Goal: Task Accomplishment & Management: Manage account settings

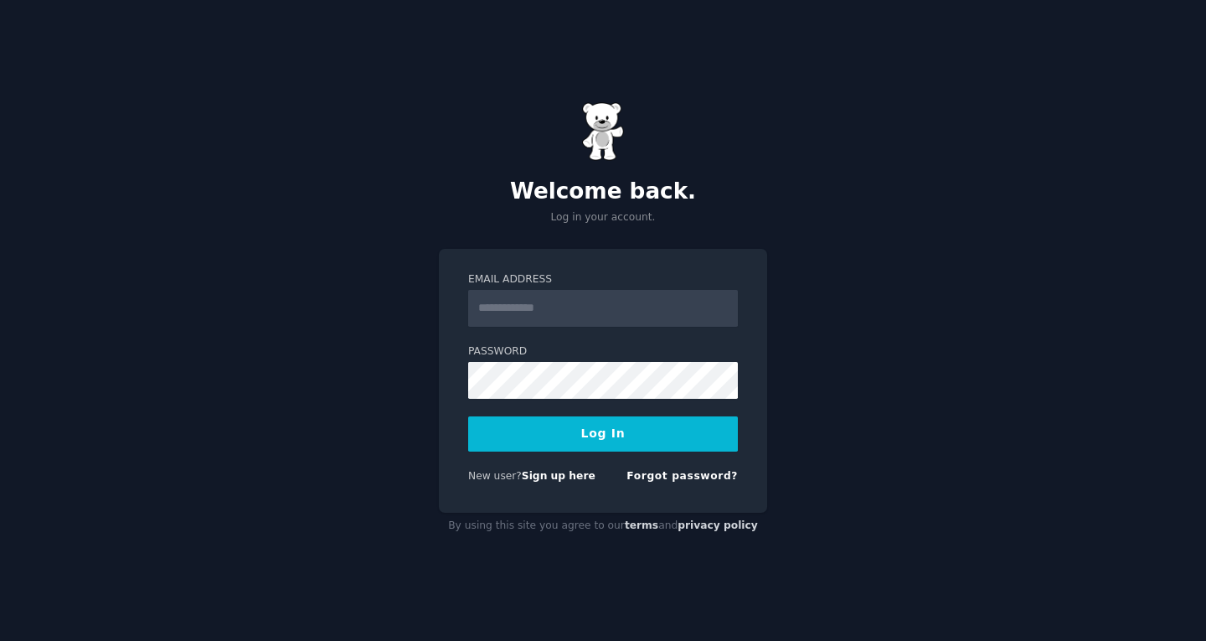
drag, startPoint x: 0, startPoint y: 0, endPoint x: 595, endPoint y: 294, distance: 663.5
click at [595, 294] on input "Email Address" at bounding box center [603, 308] width 270 height 37
type input "**********"
click at [606, 438] on button "Log In" at bounding box center [603, 433] width 270 height 35
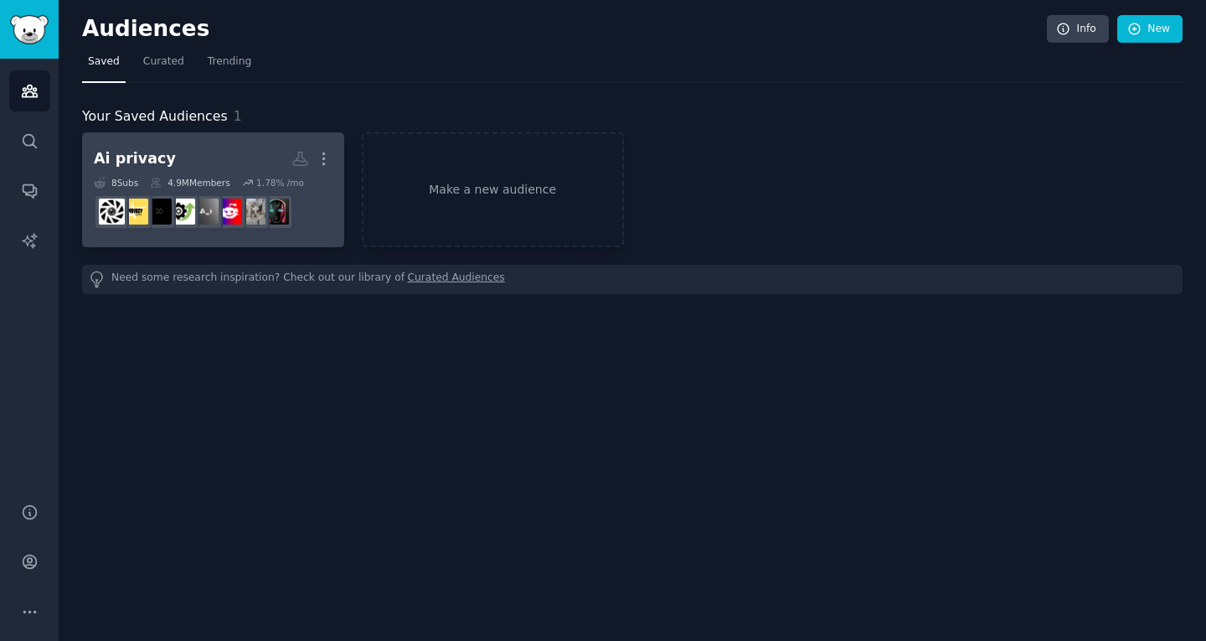
click at [241, 145] on h2 "Ai privacy Custom Audience More" at bounding box center [213, 158] width 239 height 29
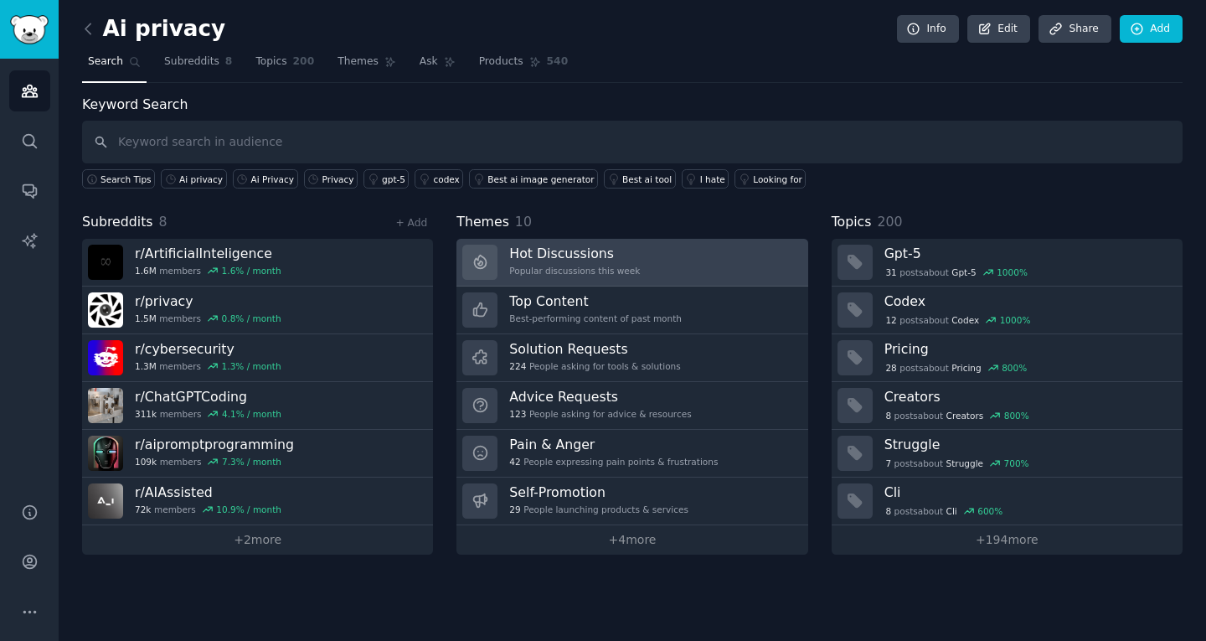
click at [568, 269] on div "Popular discussions this week" at bounding box center [574, 271] width 131 height 12
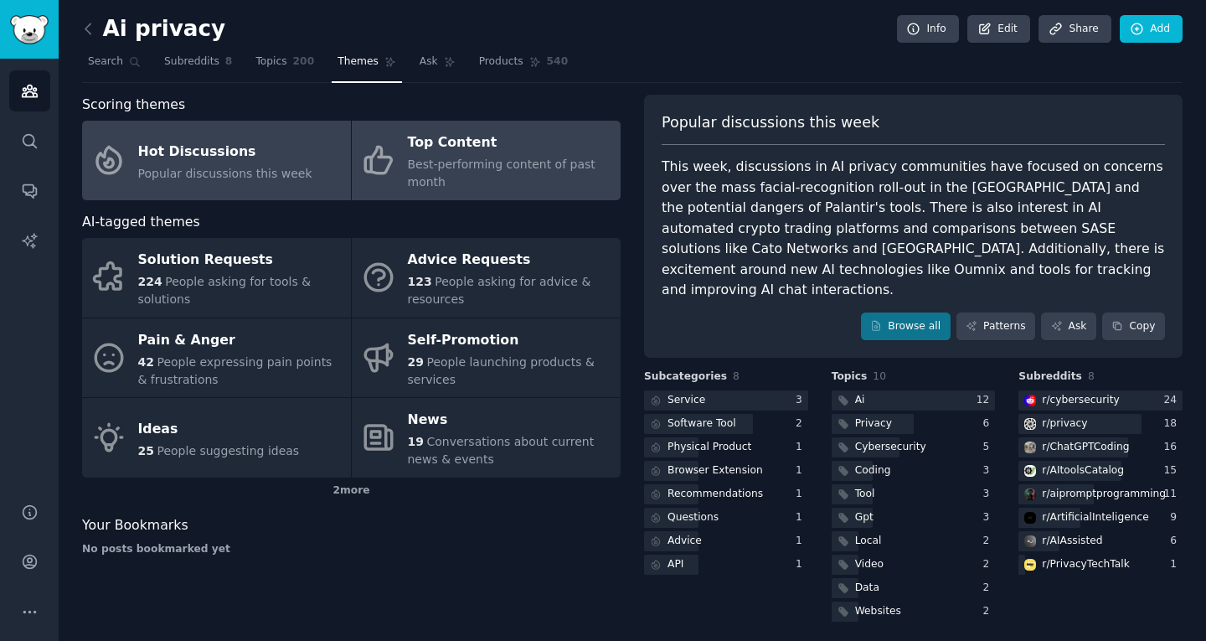
click at [548, 159] on span "Best-performing content of past month" at bounding box center [502, 172] width 188 height 31
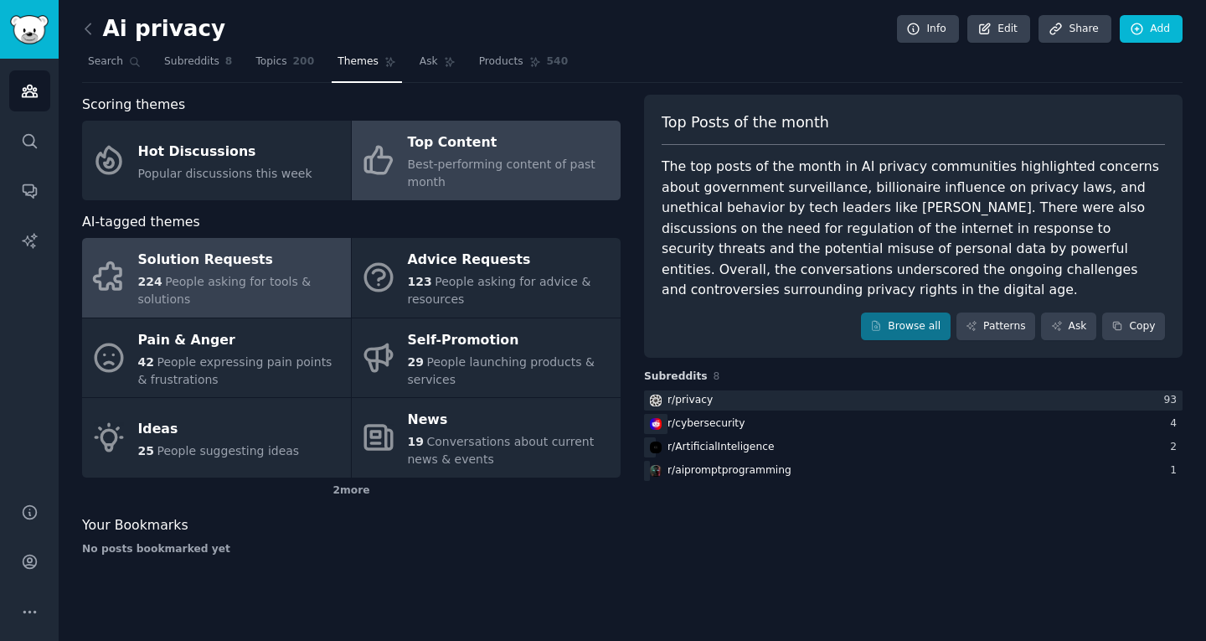
click at [178, 283] on link "Solution Requests 224 People asking for tools & solutions" at bounding box center [216, 278] width 269 height 80
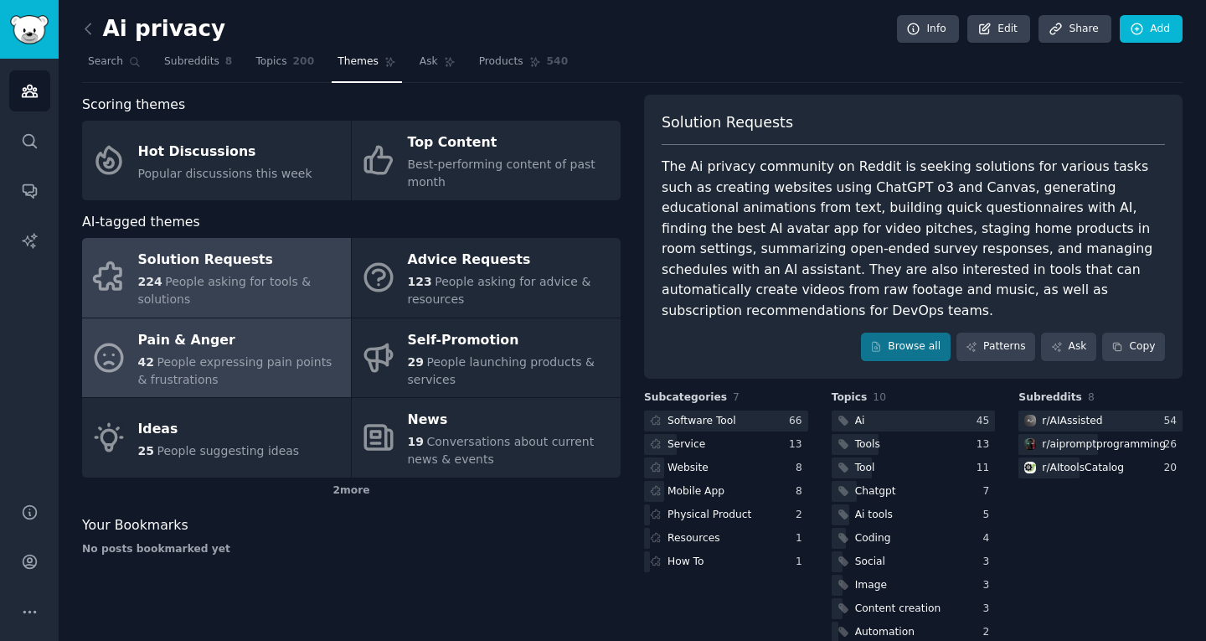
click at [311, 349] on div "Pain & Anger" at bounding box center [240, 340] width 204 height 27
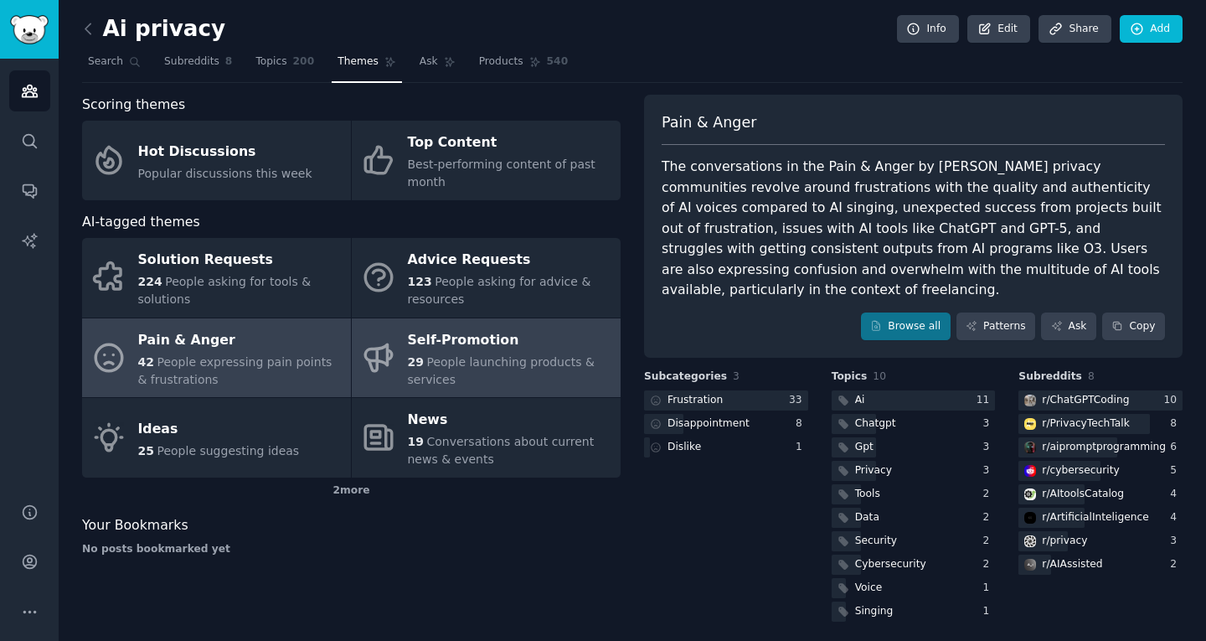
click at [434, 357] on span "People launching products & services" at bounding box center [501, 370] width 187 height 31
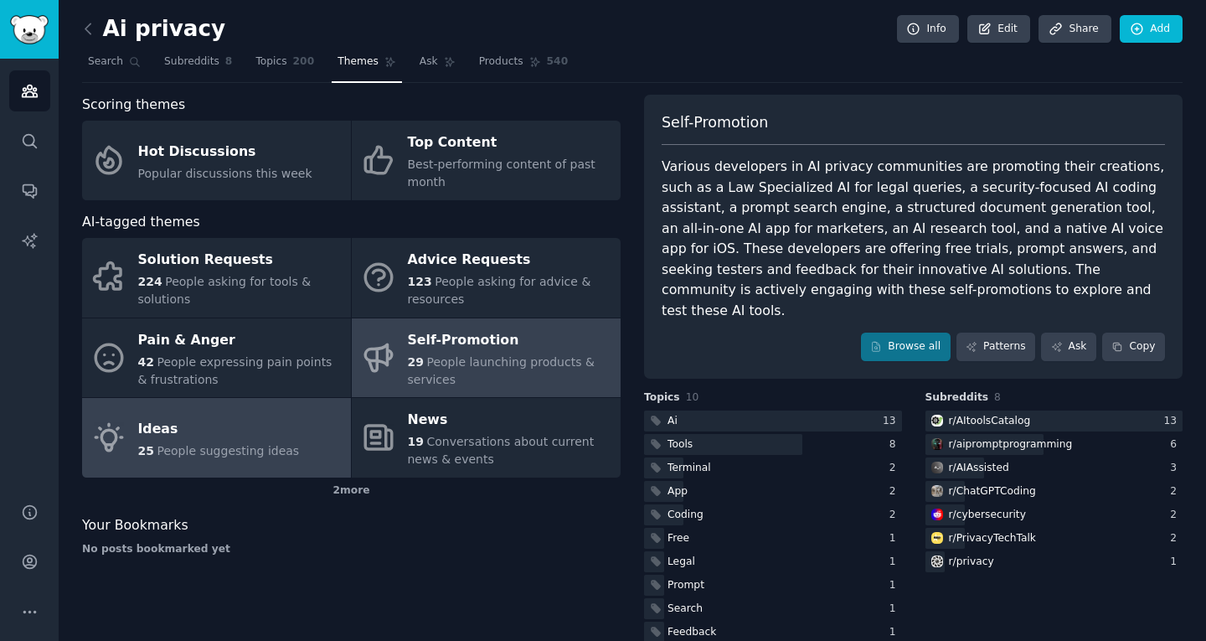
click at [239, 415] on div "Ideas" at bounding box center [219, 428] width 162 height 27
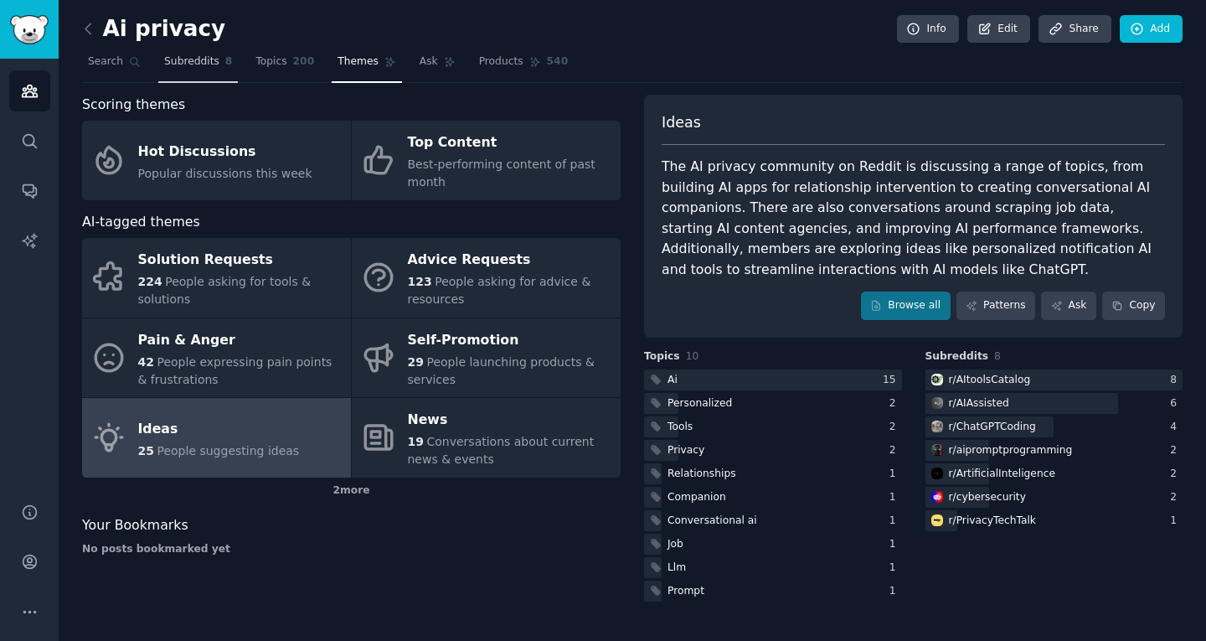
click at [186, 60] on span "Subreddits" at bounding box center [191, 61] width 55 height 15
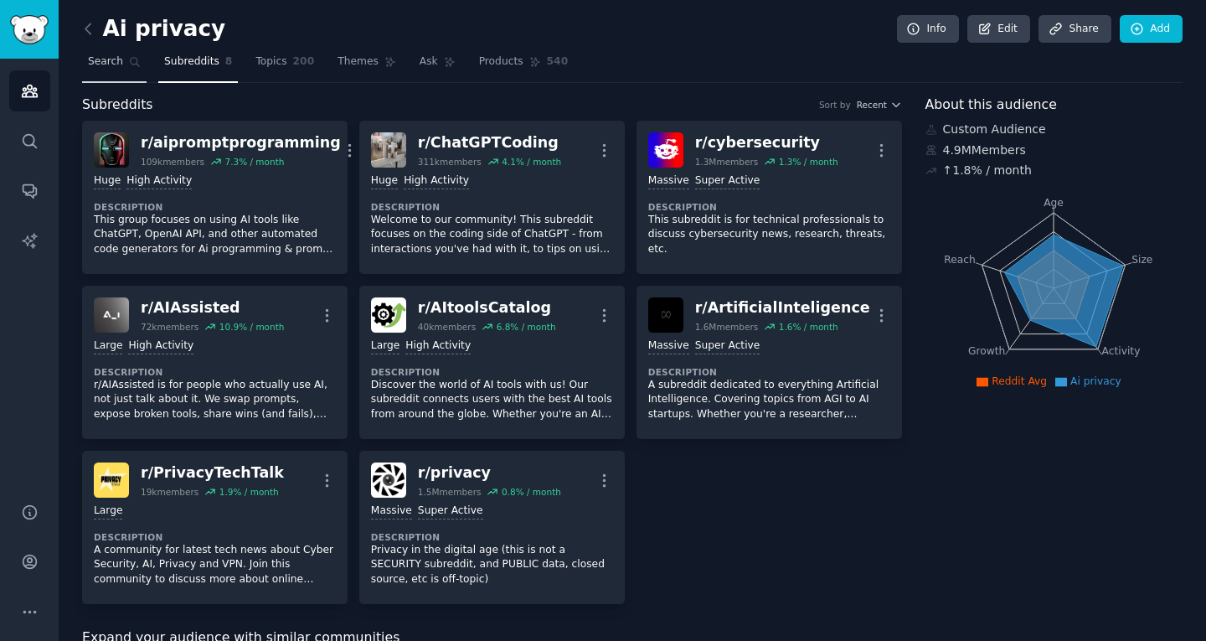
click at [131, 58] on icon at bounding box center [135, 62] width 9 height 9
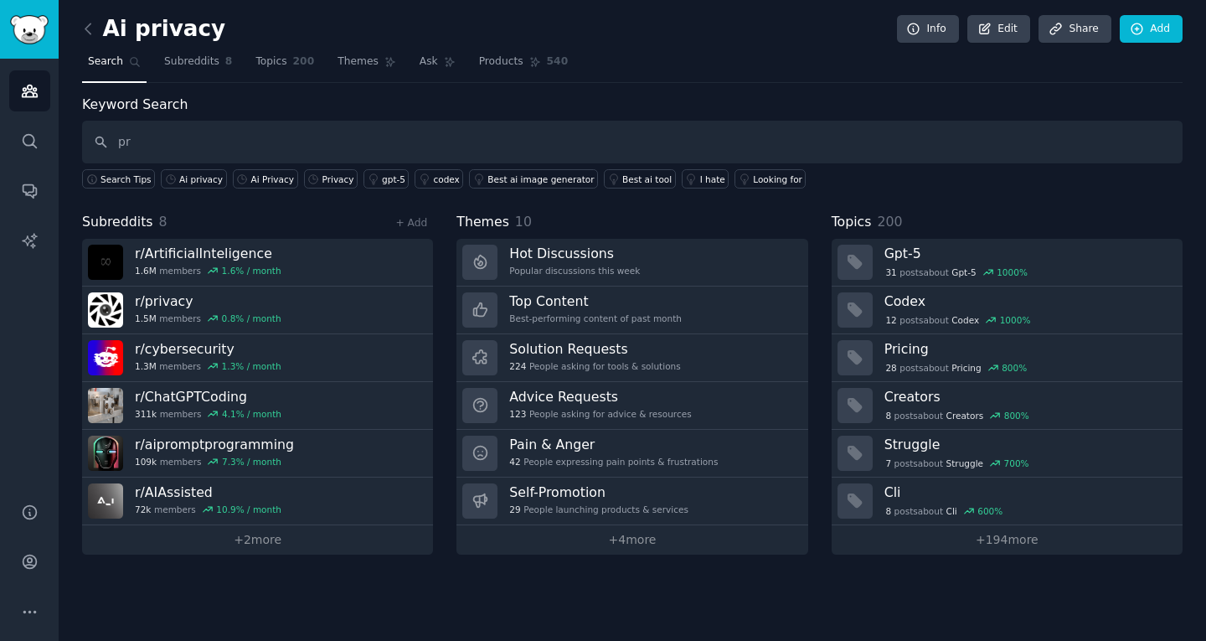
type input "p"
click at [185, 59] on span "Subreddits" at bounding box center [191, 61] width 55 height 15
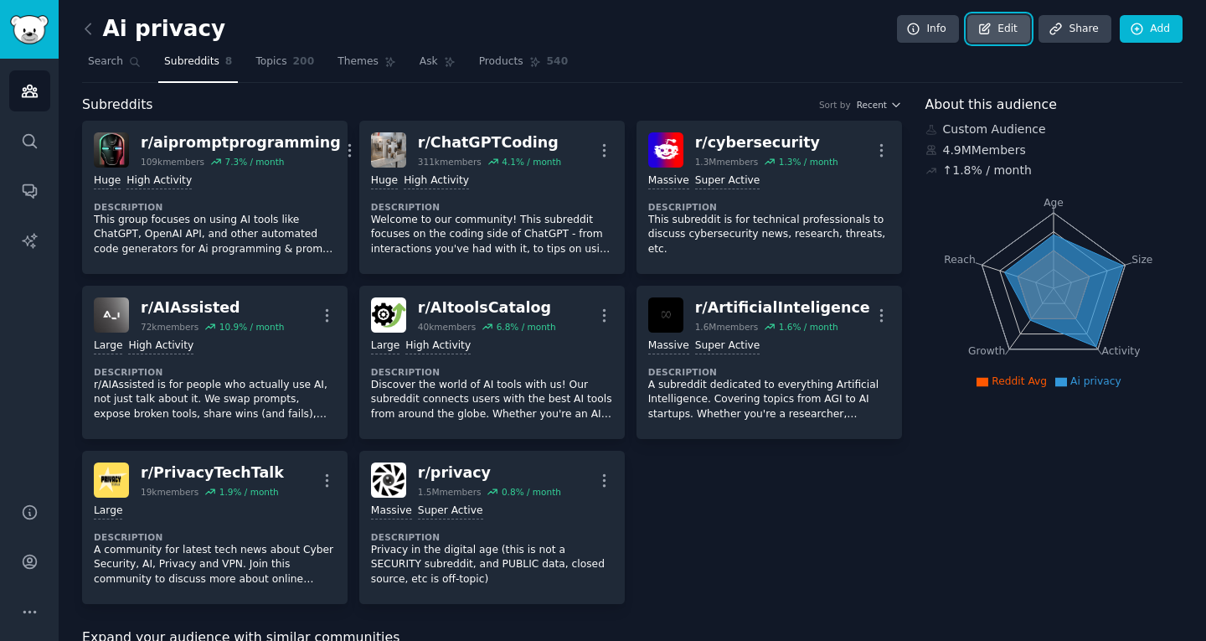
click at [1004, 39] on link "Edit" at bounding box center [999, 29] width 63 height 28
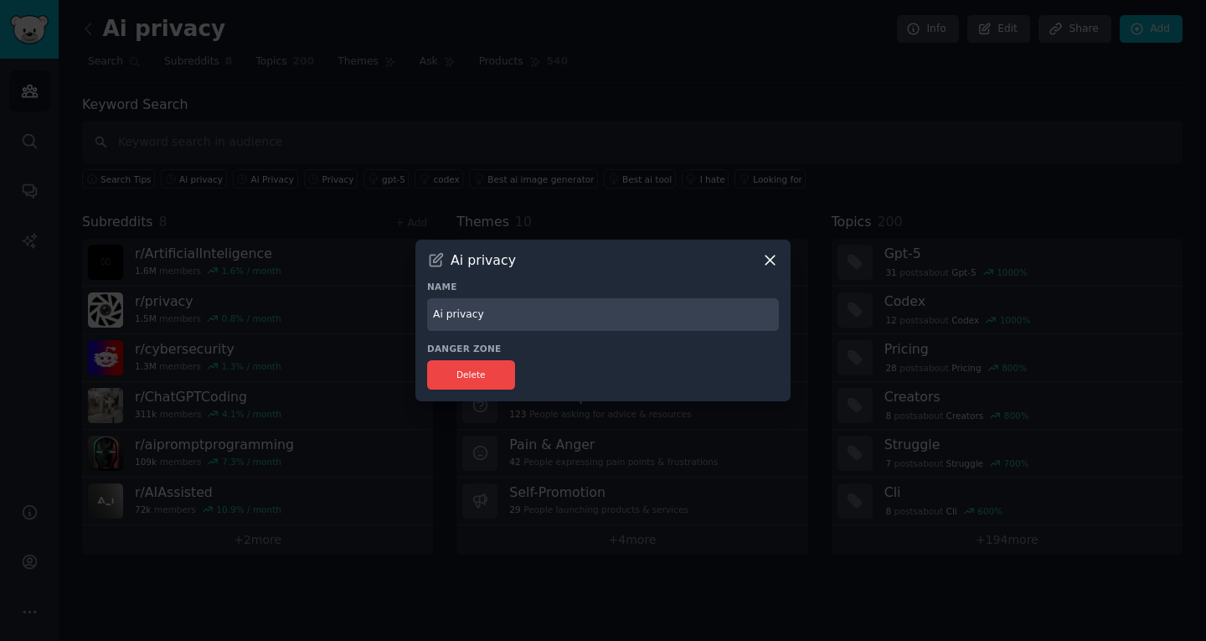
click at [766, 259] on icon at bounding box center [770, 260] width 18 height 18
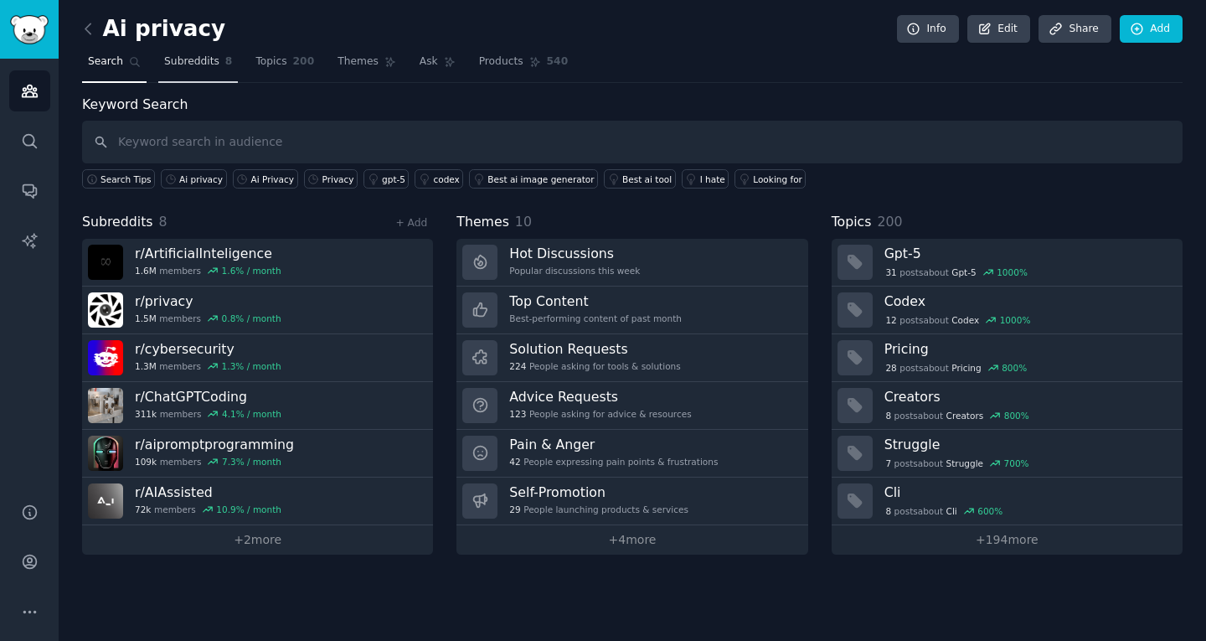
click at [199, 65] on span "Subreddits" at bounding box center [191, 61] width 55 height 15
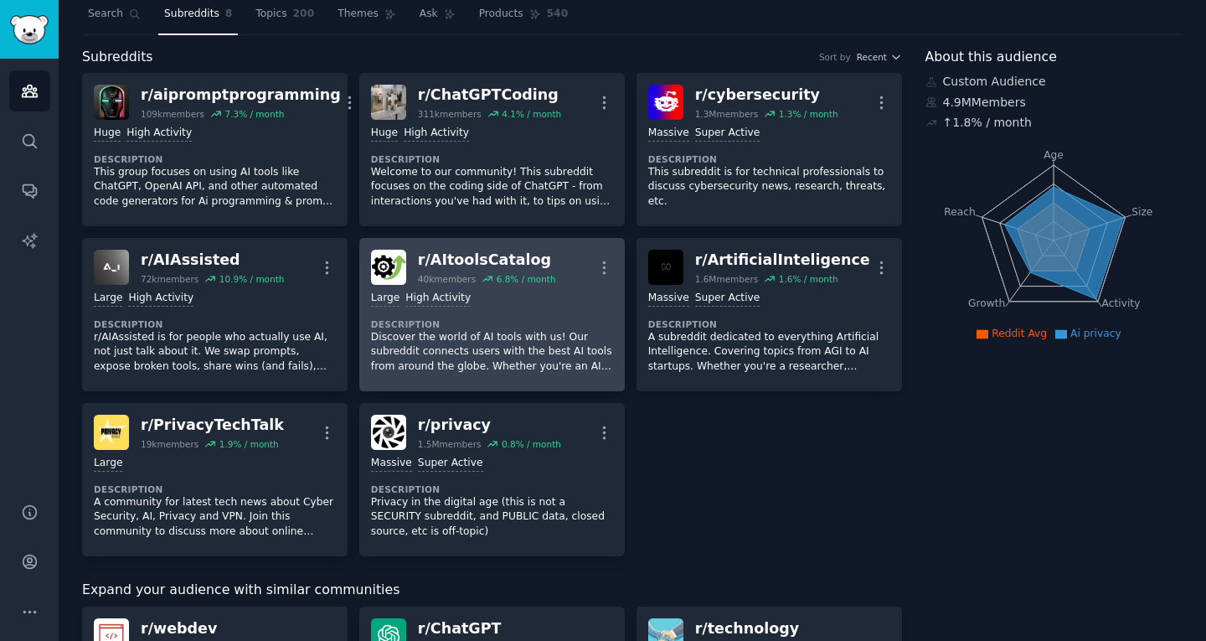
scroll to position [49, 0]
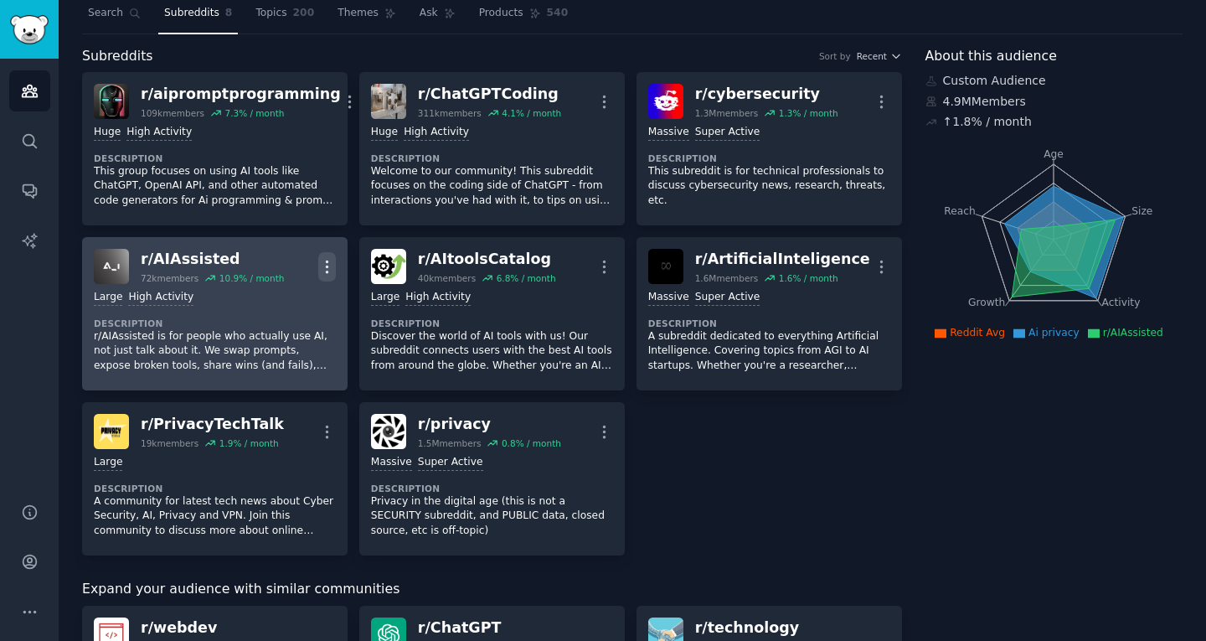
click at [331, 273] on icon "button" at bounding box center [327, 267] width 18 height 18
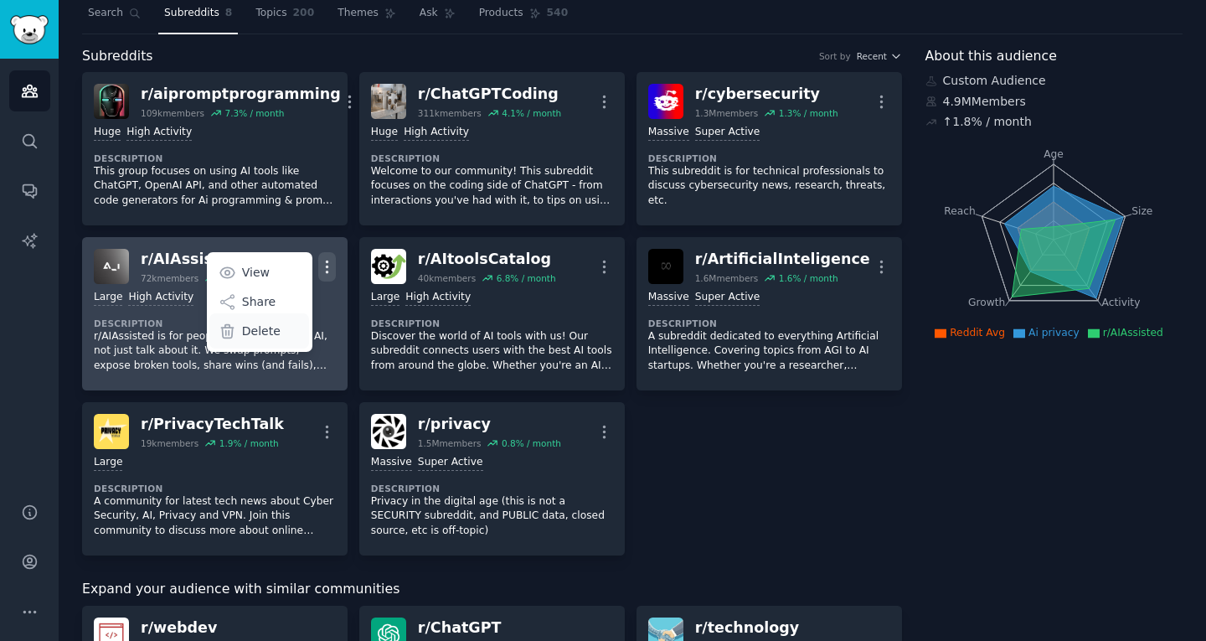
click at [250, 328] on p "Delete" at bounding box center [261, 332] width 39 height 18
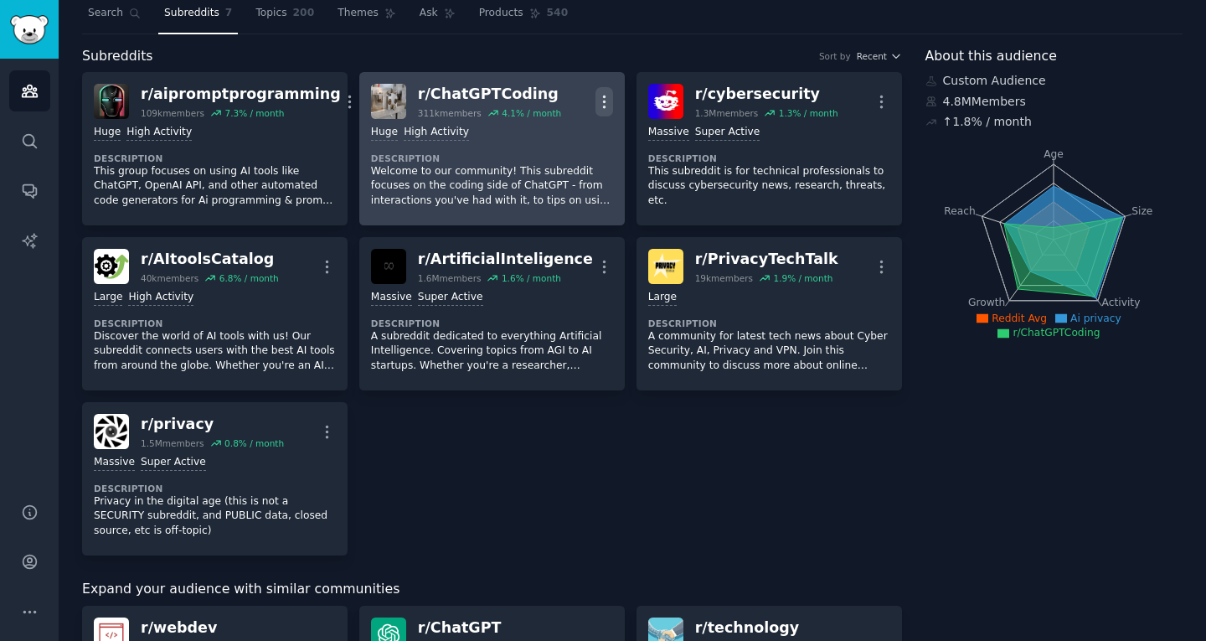
click at [606, 100] on icon "button" at bounding box center [605, 102] width 18 height 18
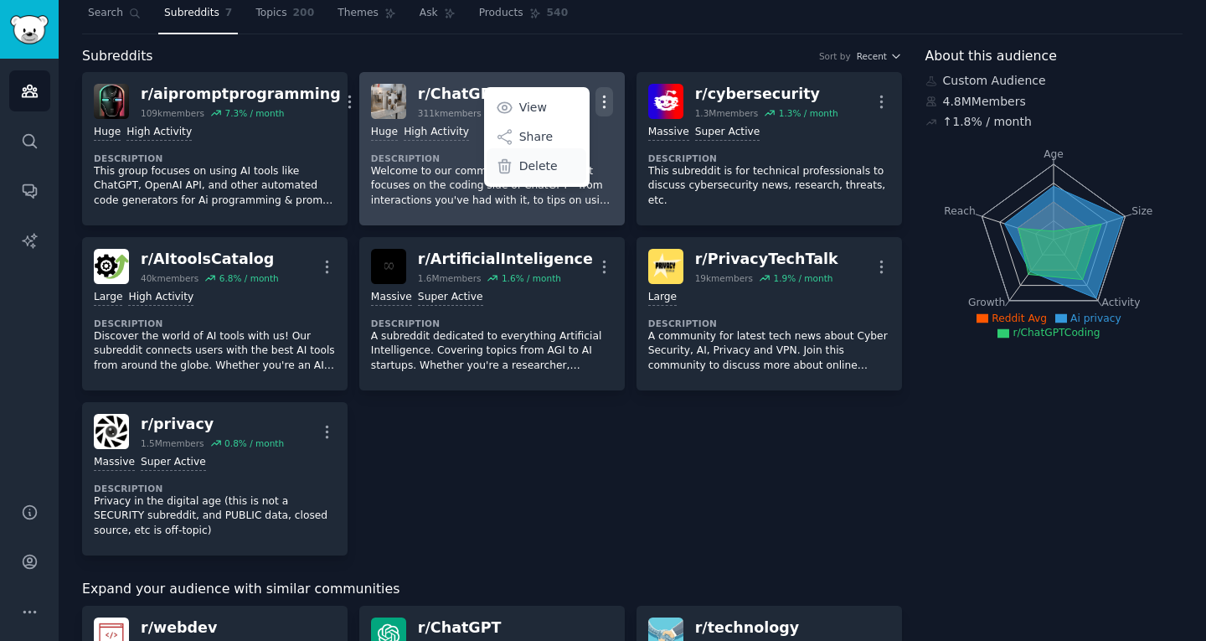
click at [526, 159] on p "Delete" at bounding box center [538, 166] width 39 height 18
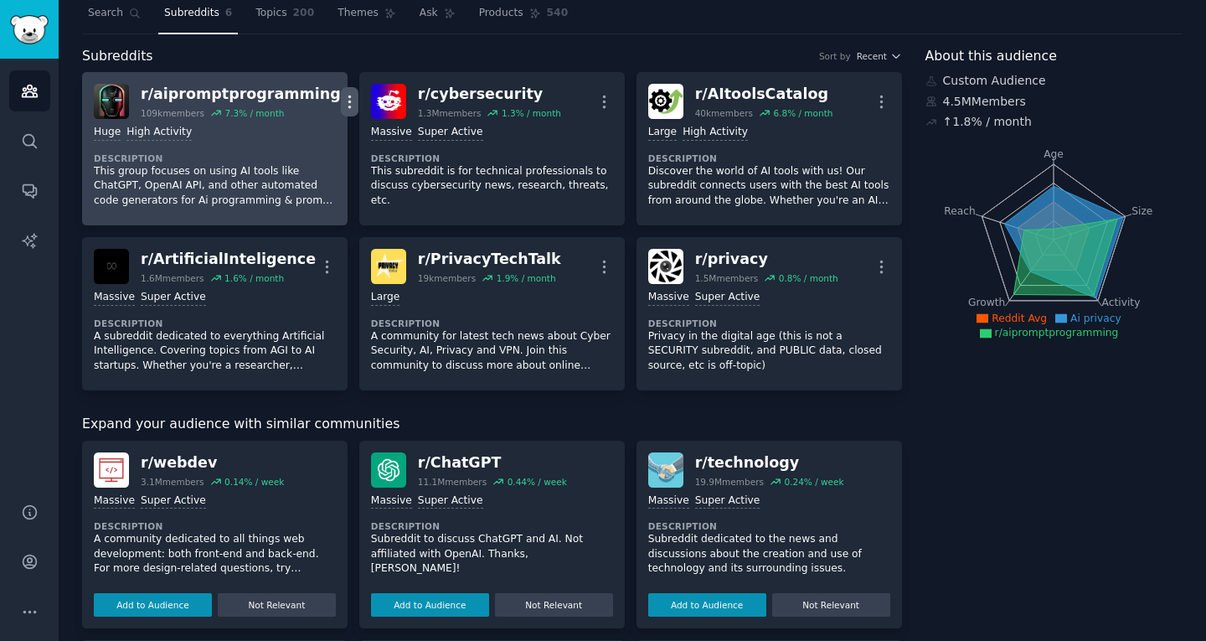
click at [341, 103] on icon "button" at bounding box center [350, 102] width 18 height 18
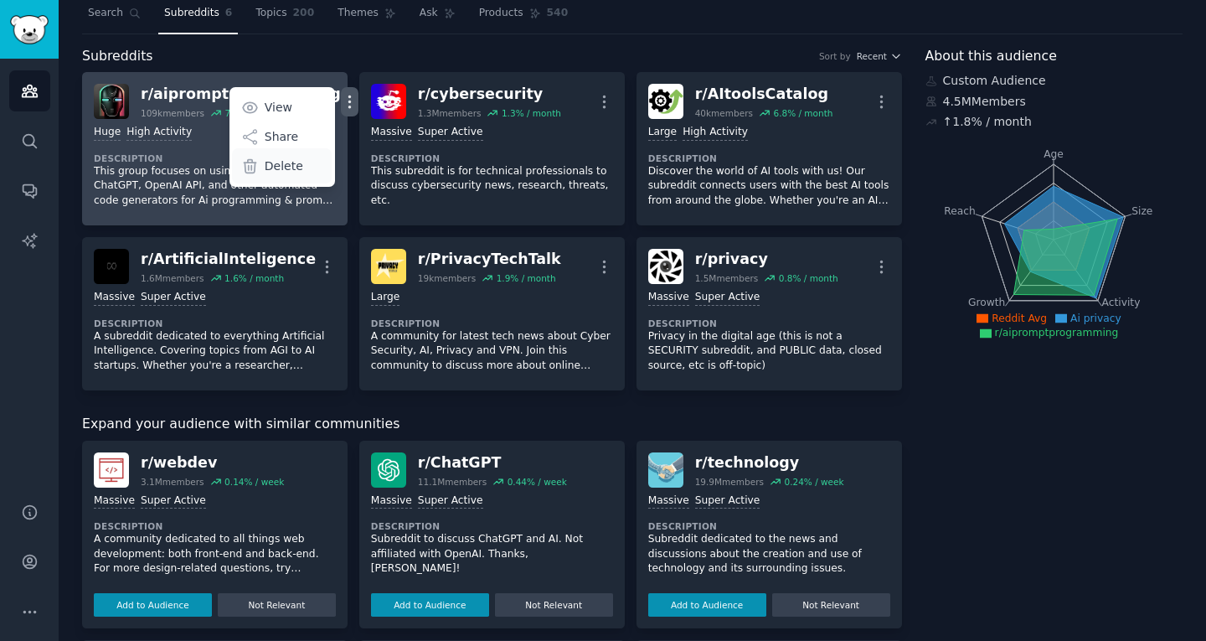
click at [250, 174] on div "Delete" at bounding box center [282, 165] width 100 height 35
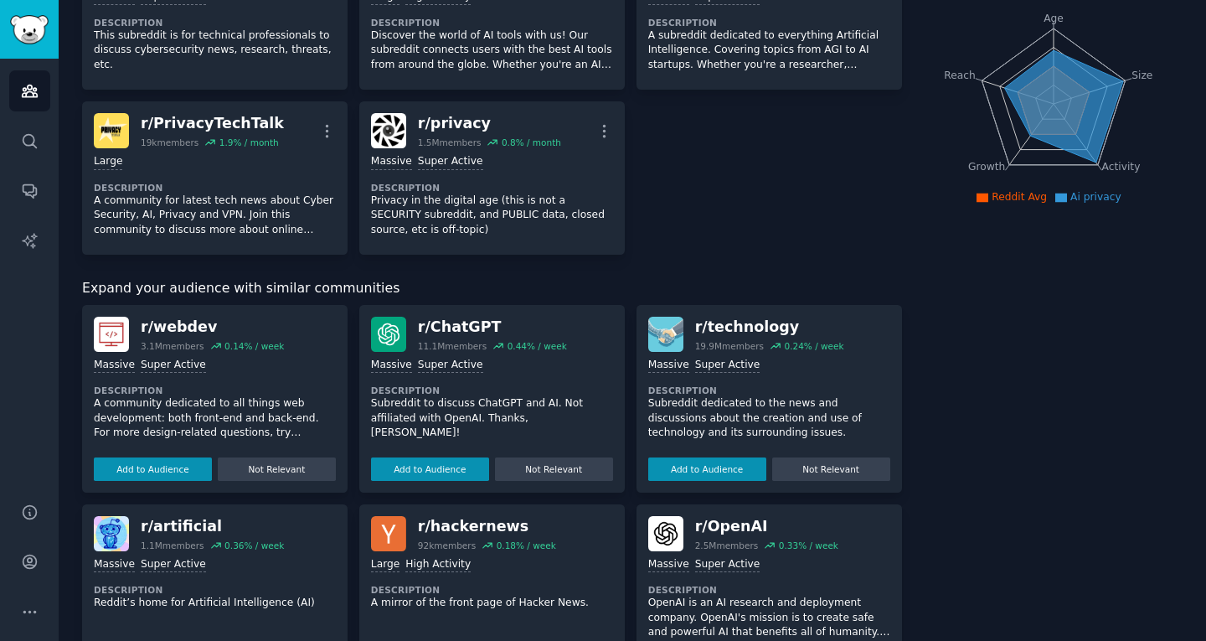
scroll to position [0, 0]
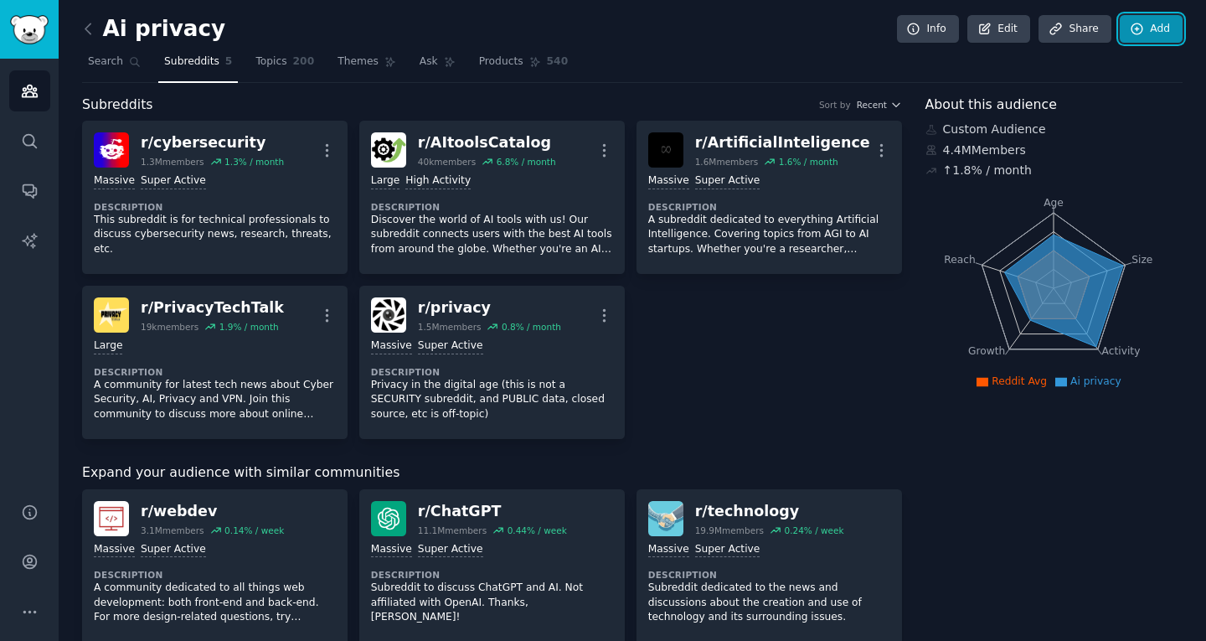
click at [1130, 36] on link "Add" at bounding box center [1151, 29] width 63 height 28
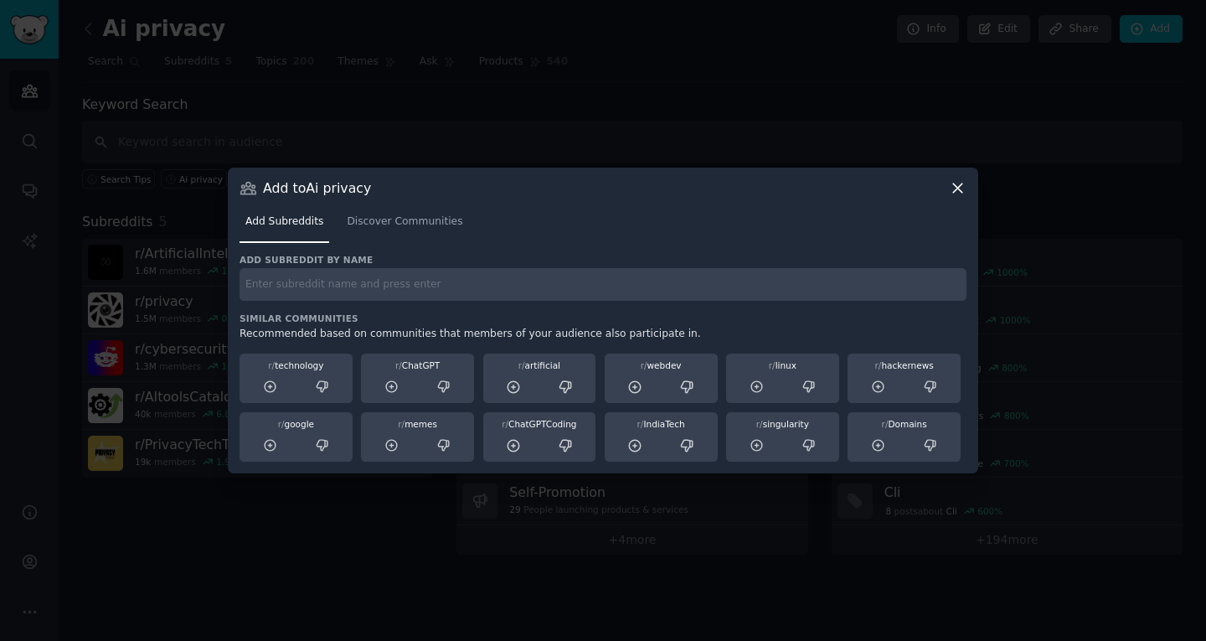
click at [409, 277] on input "text" at bounding box center [603, 284] width 727 height 33
type input "p"
click at [399, 218] on span "Discover Communities" at bounding box center [405, 221] width 116 height 15
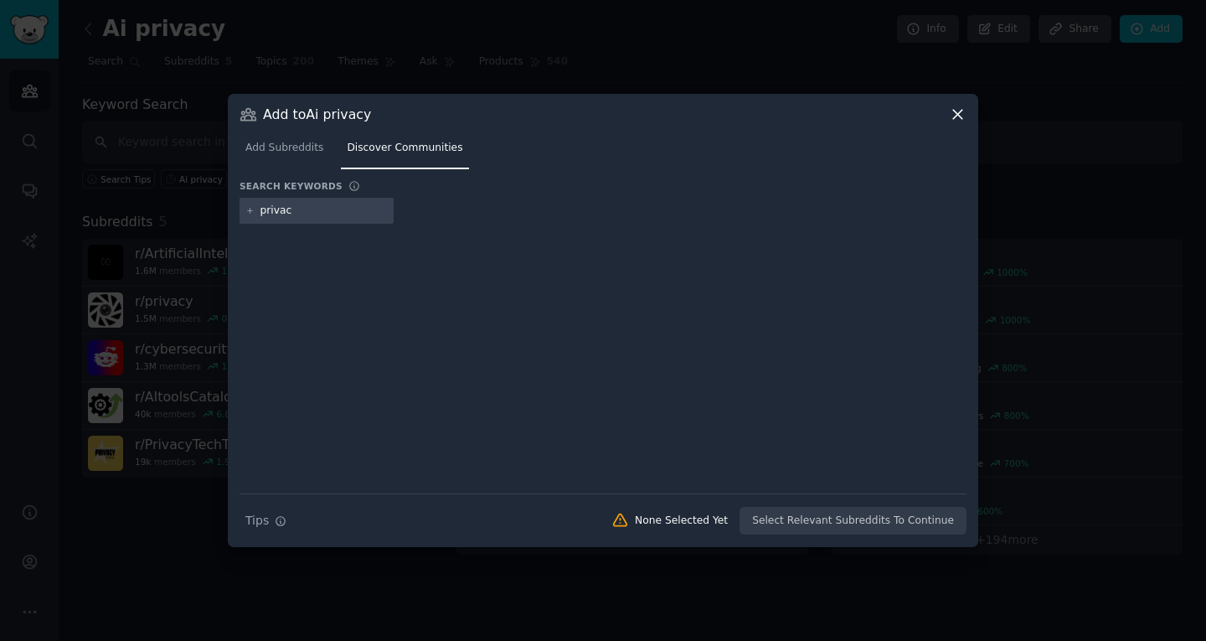
type input "privacy"
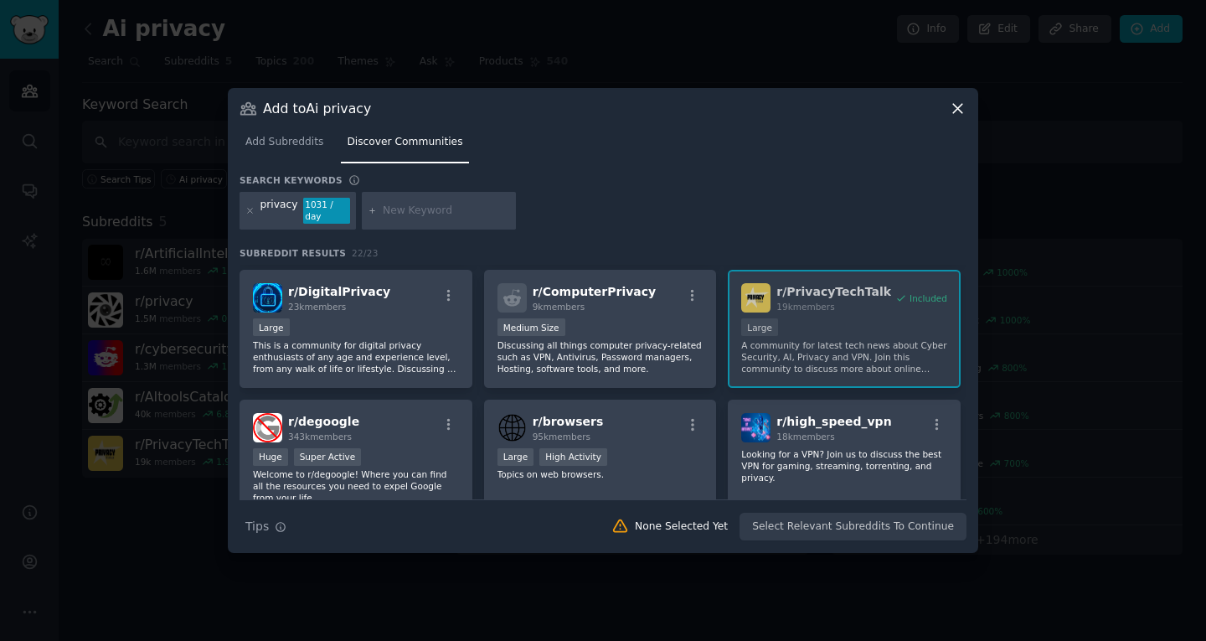
scroll to position [251, 0]
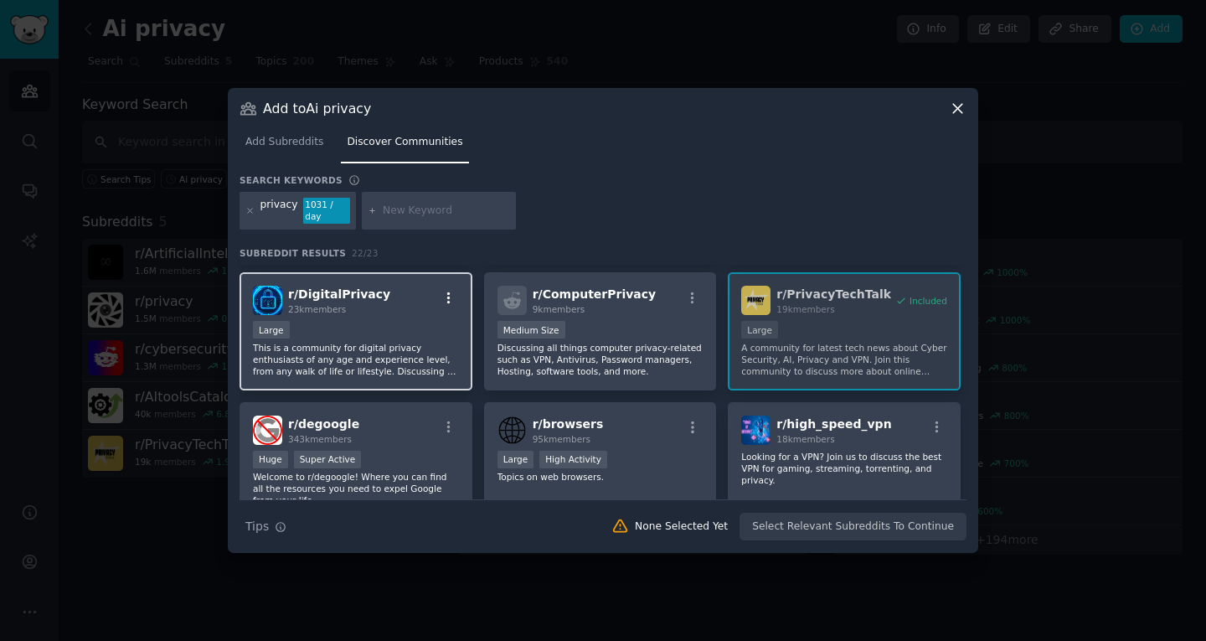
click at [446, 291] on icon "button" at bounding box center [448, 298] width 15 height 15
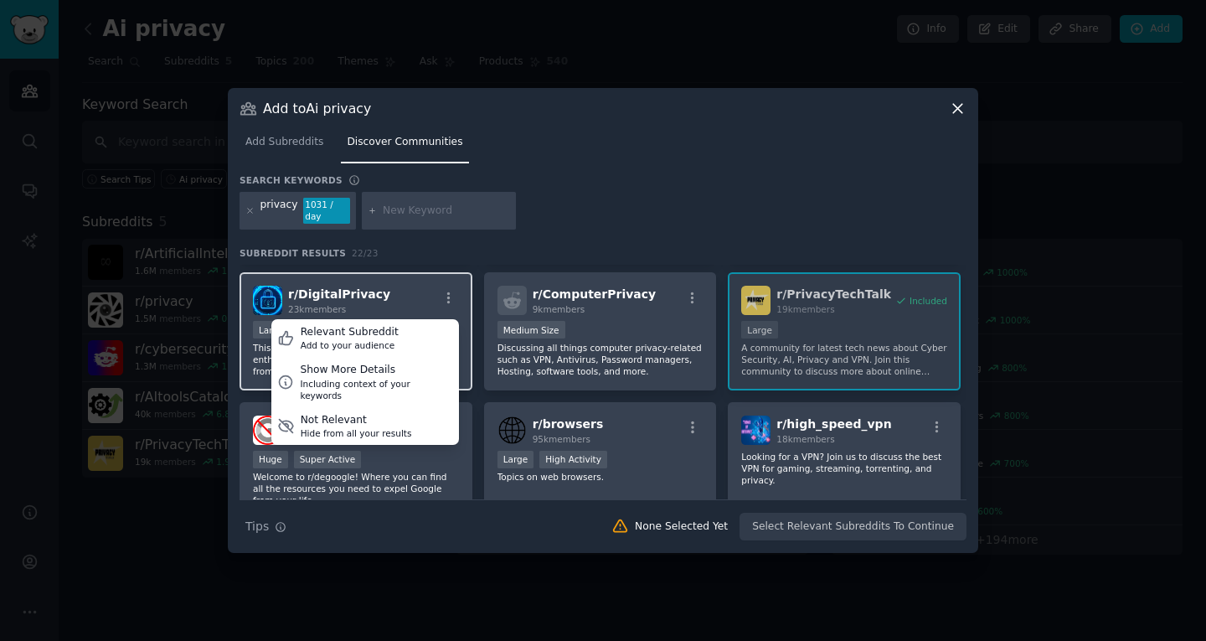
click at [400, 294] on div "r/ DigitalPrivacy 23k members Relevant Subreddit Add to your audience Show More…" at bounding box center [356, 300] width 206 height 29
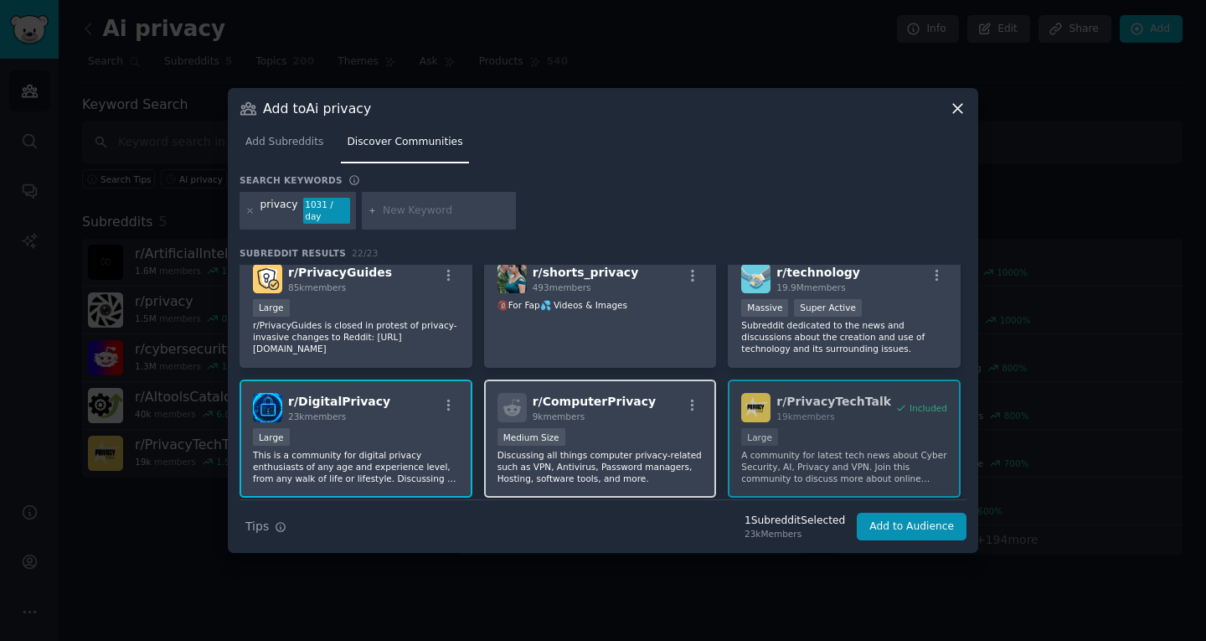
scroll to position [0, 0]
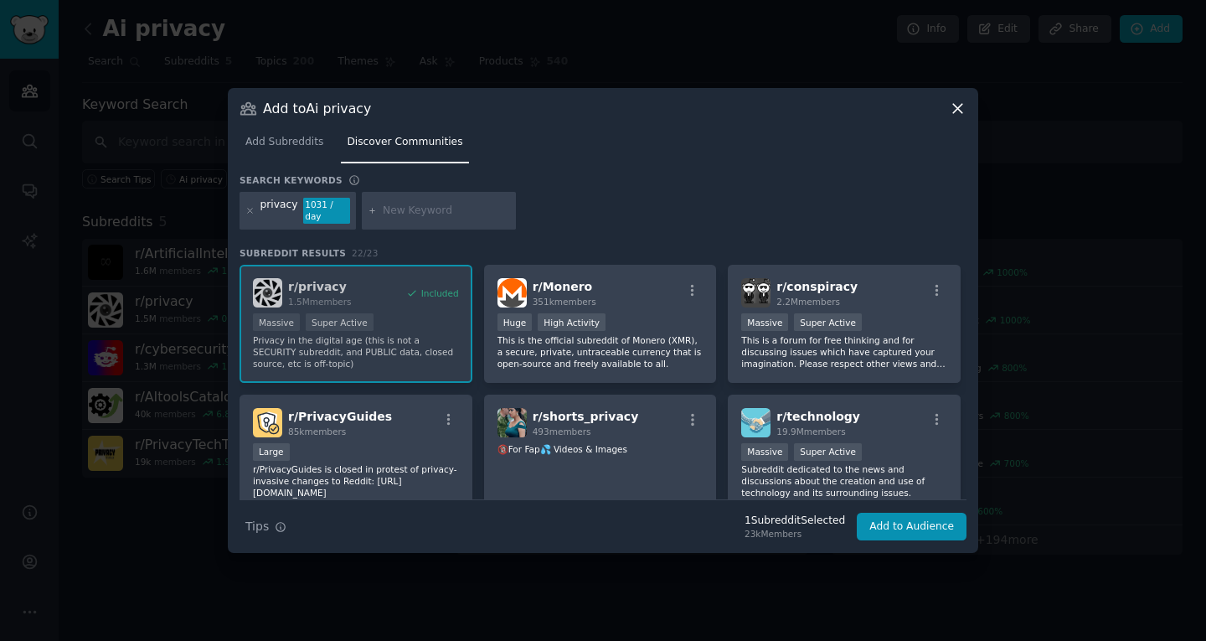
click at [423, 208] on input "text" at bounding box center [446, 211] width 127 height 15
type input "ai protection"
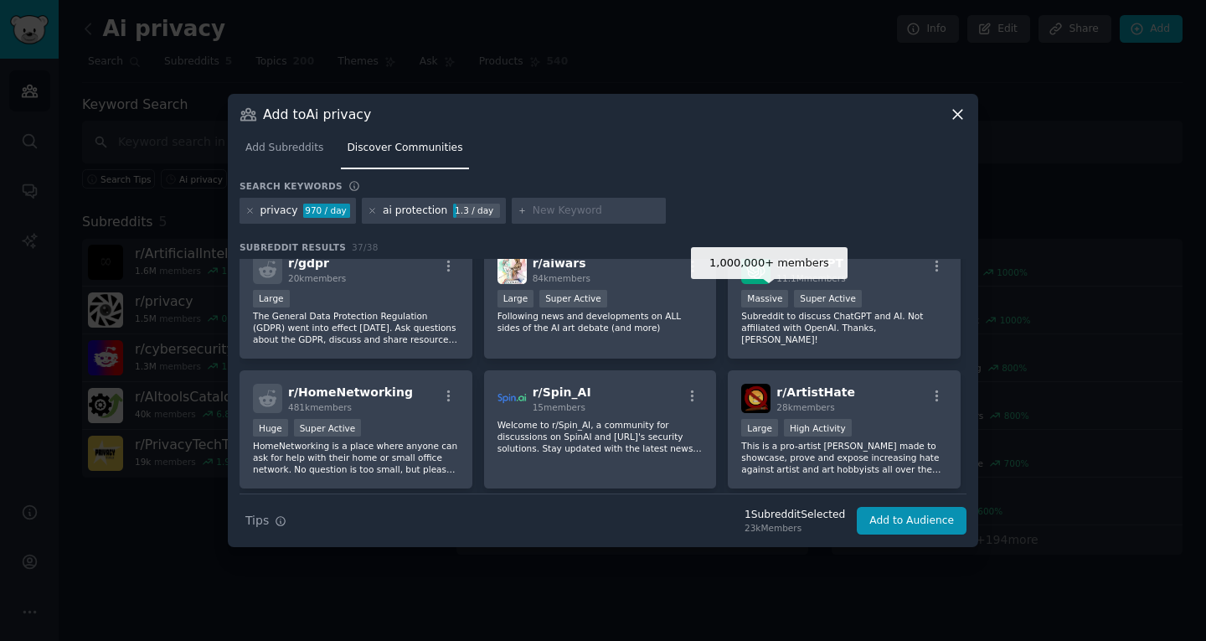
scroll to position [59, 0]
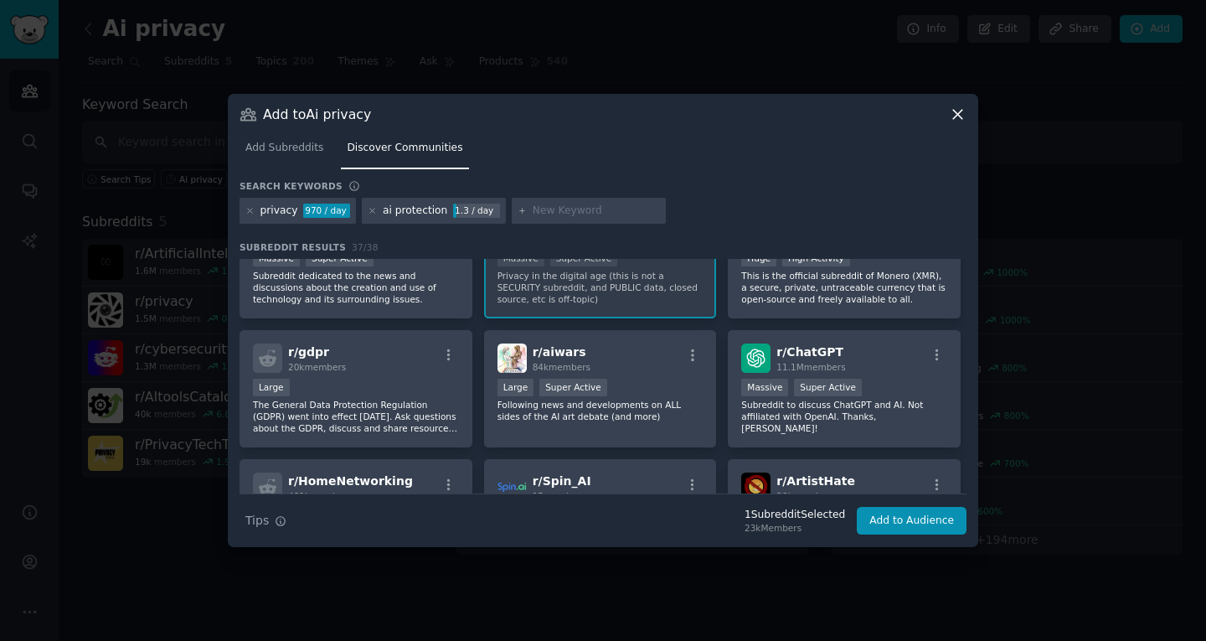
click at [431, 209] on div "ai protection" at bounding box center [415, 211] width 65 height 15
click at [432, 210] on div "ai protection" at bounding box center [415, 211] width 65 height 15
click at [433, 214] on div "ai protection" at bounding box center [415, 211] width 65 height 15
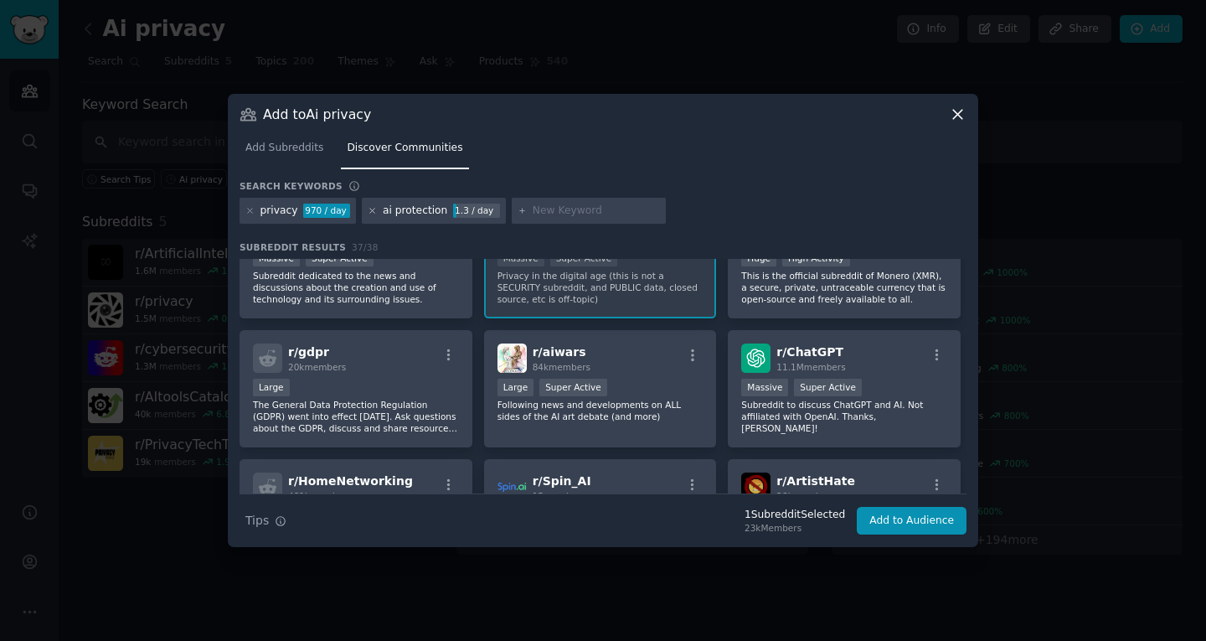
click at [368, 209] on icon at bounding box center [372, 210] width 9 height 9
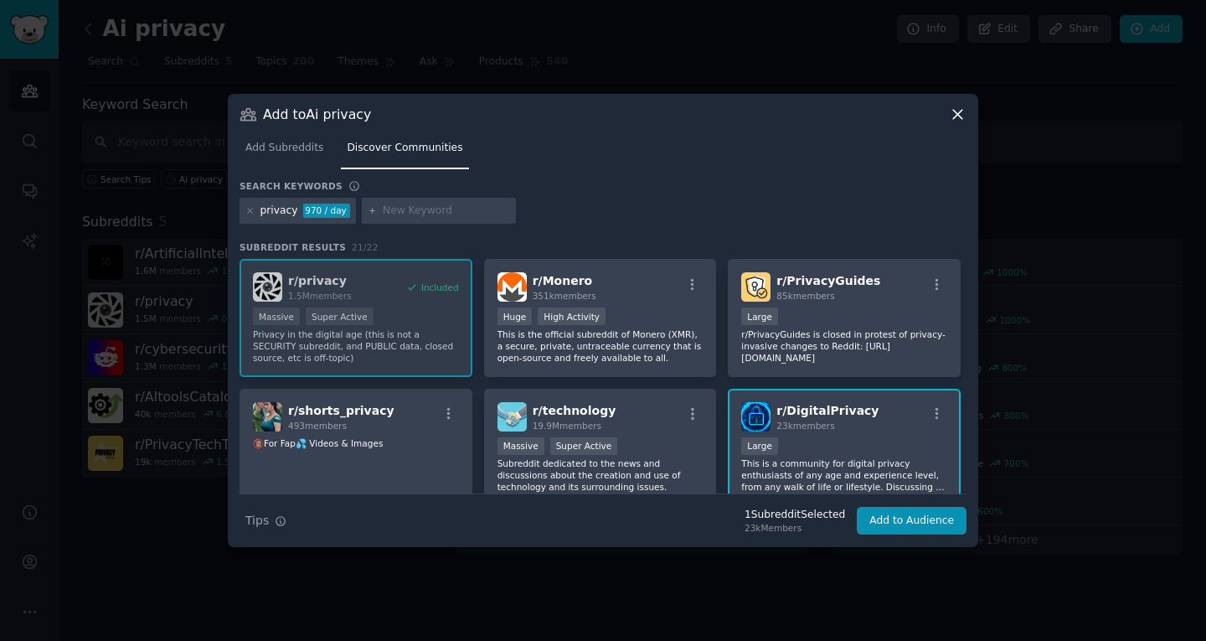
click at [460, 204] on input "text" at bounding box center [446, 211] width 127 height 15
type input "ai privacy"
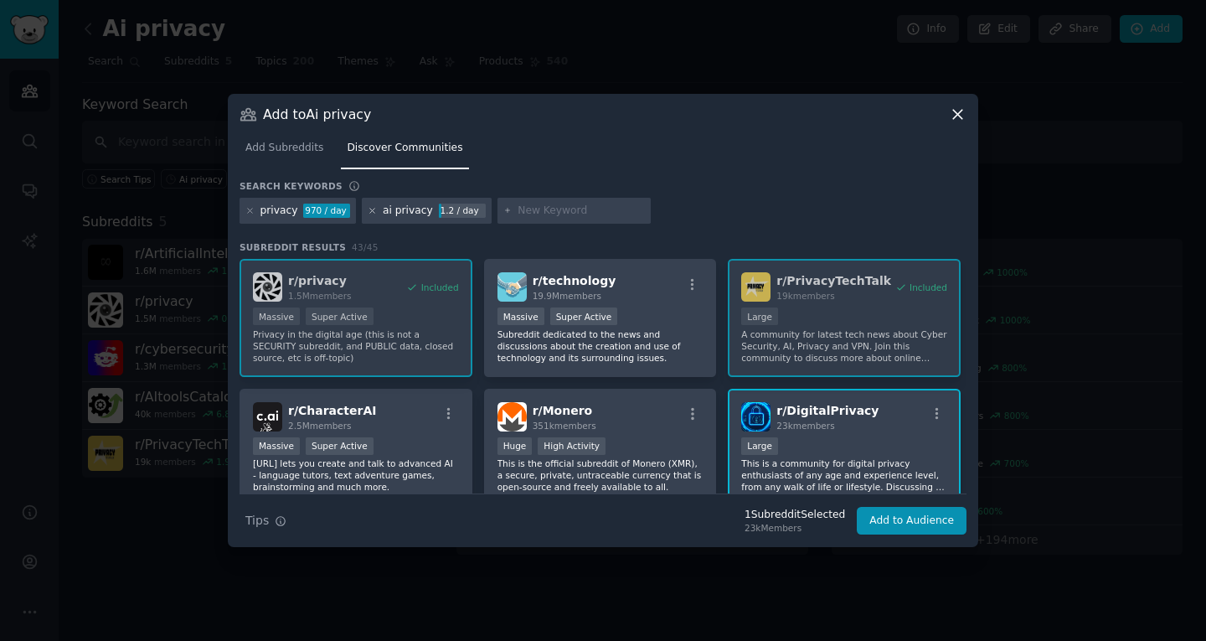
click at [368, 209] on icon at bounding box center [372, 210] width 9 height 9
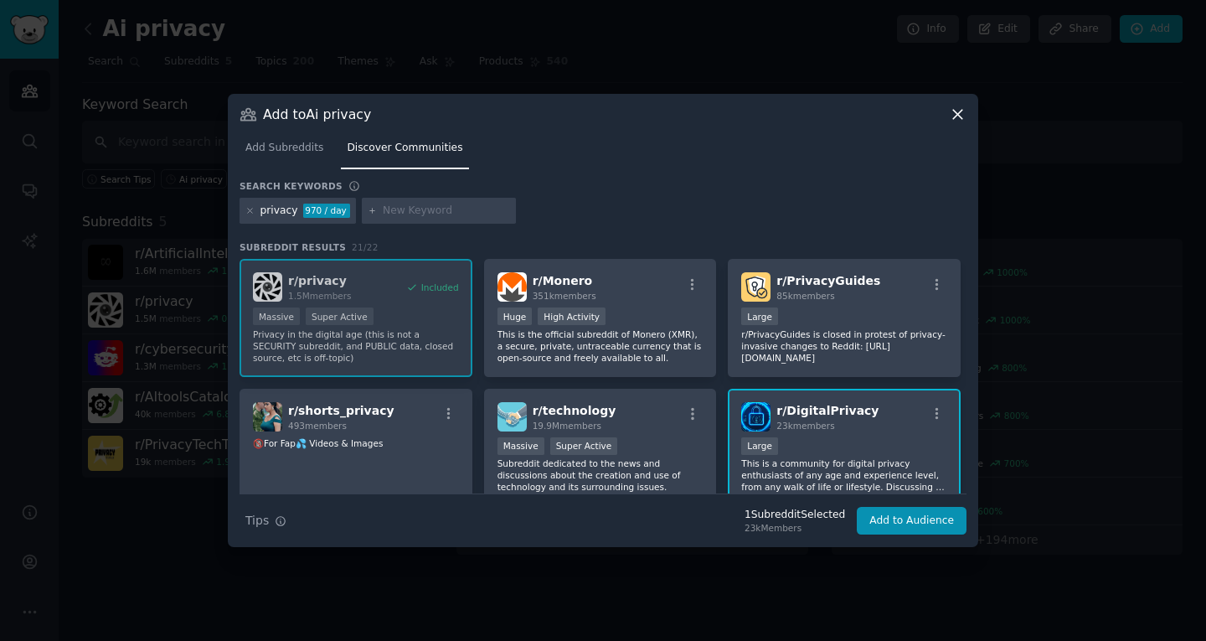
click at [456, 204] on input "text" at bounding box center [446, 211] width 127 height 15
type input "security"
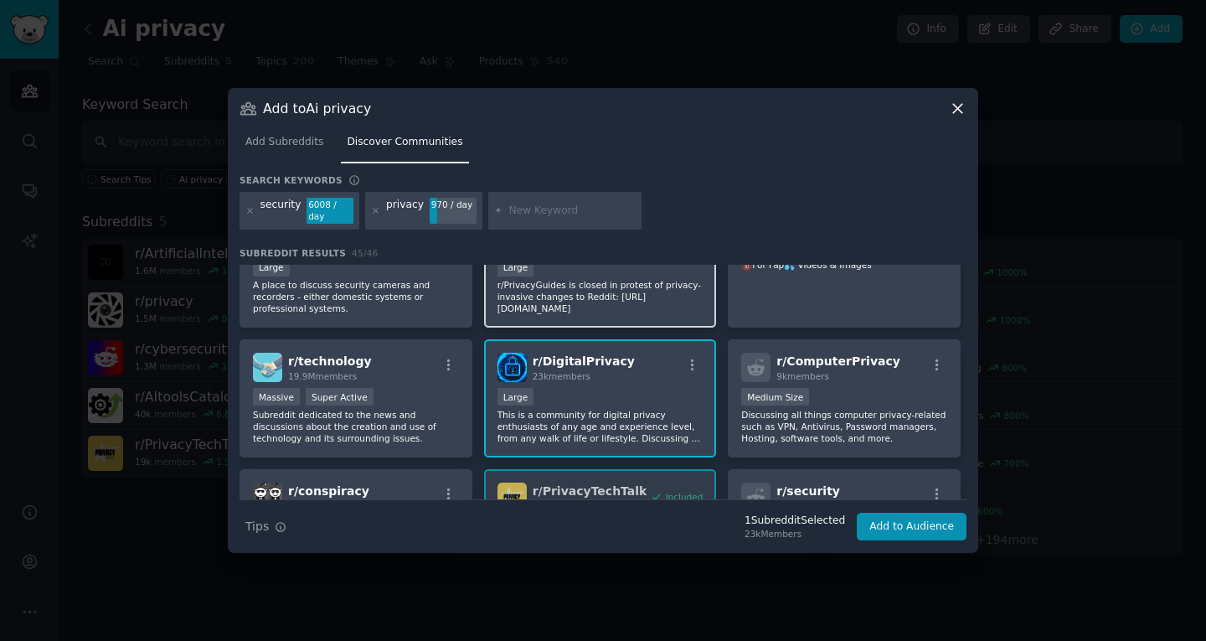
scroll to position [185, 0]
click at [638, 387] on div "Large" at bounding box center [601, 397] width 206 height 21
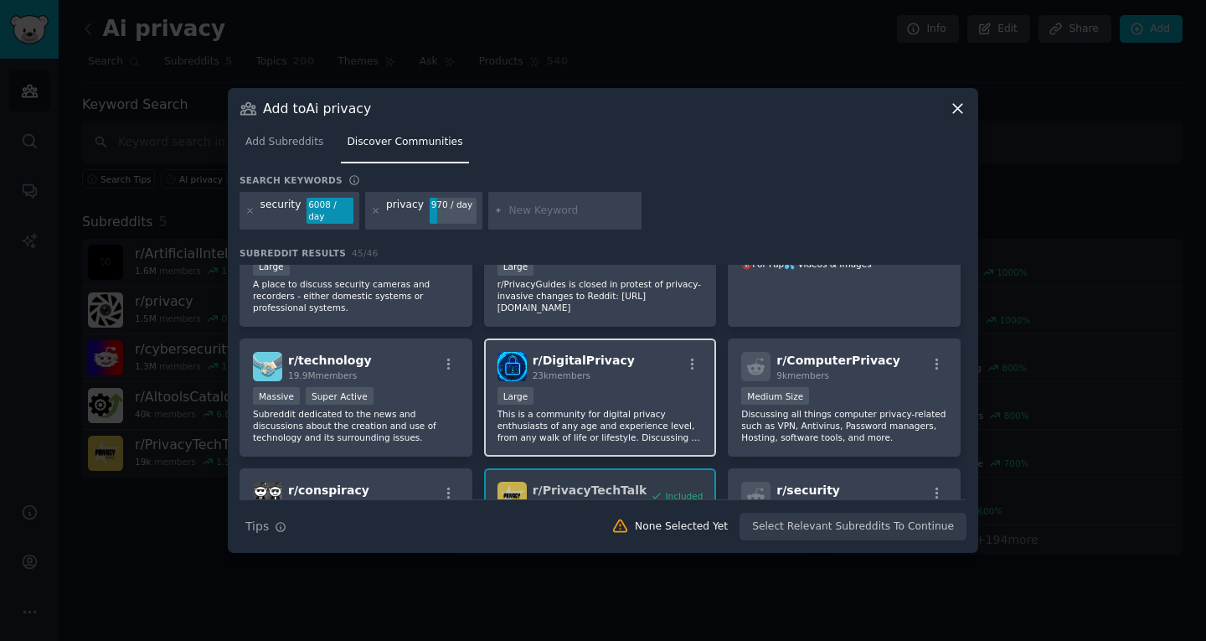
click at [638, 387] on div "Large" at bounding box center [601, 397] width 206 height 21
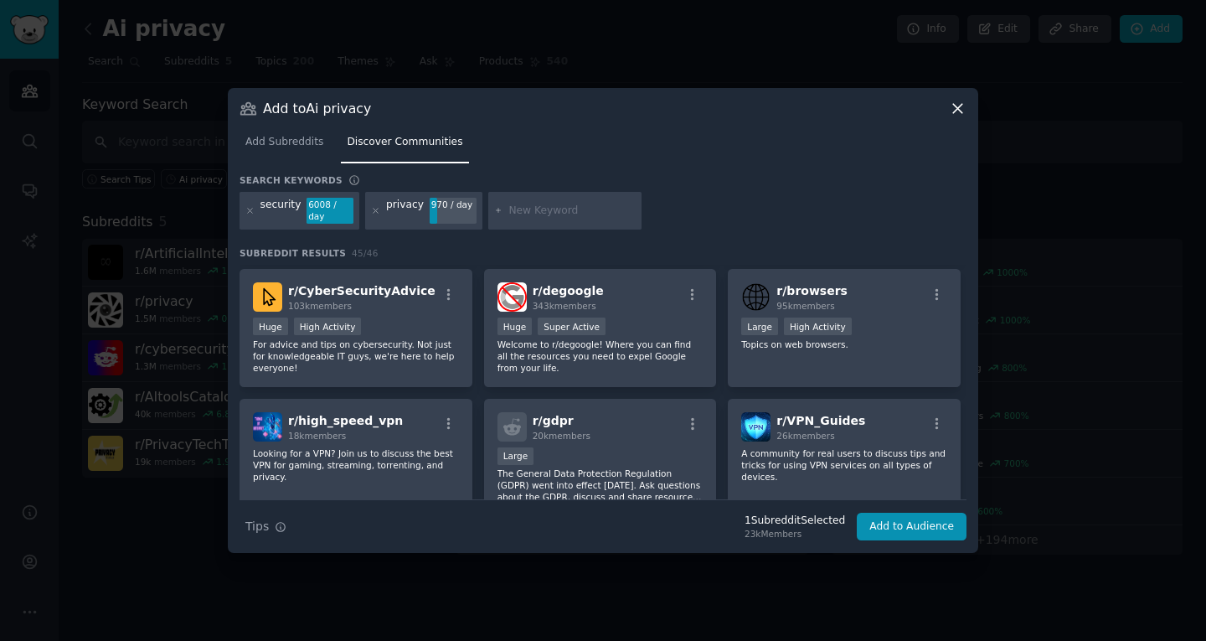
scroll to position [760, 0]
click at [405, 355] on p "For advice and tips on cybersecurity. Not just for knowledgeable IT guys, we're…" at bounding box center [356, 356] width 206 height 35
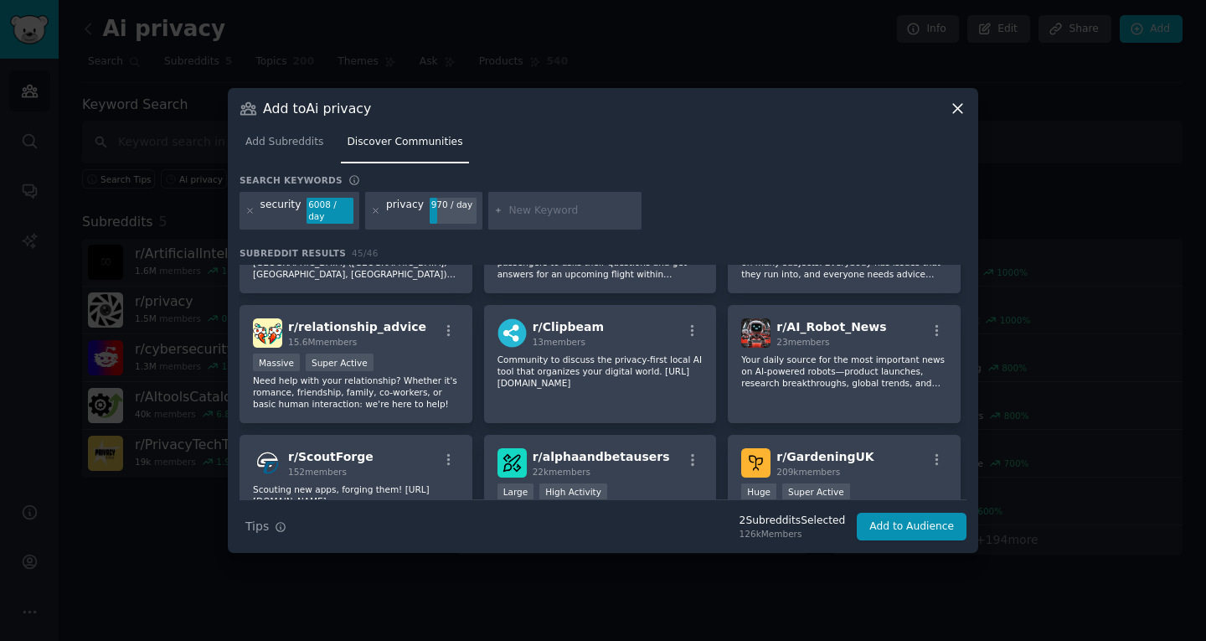
scroll to position [1730, 0]
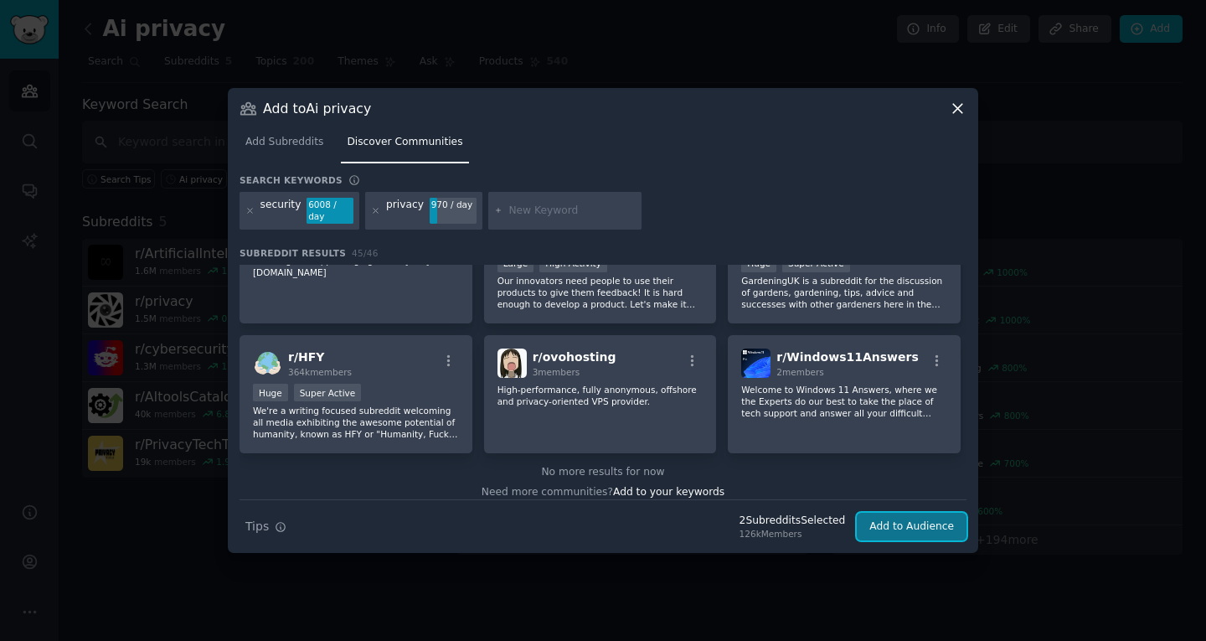
click at [901, 517] on button "Add to Audience" at bounding box center [912, 527] width 110 height 28
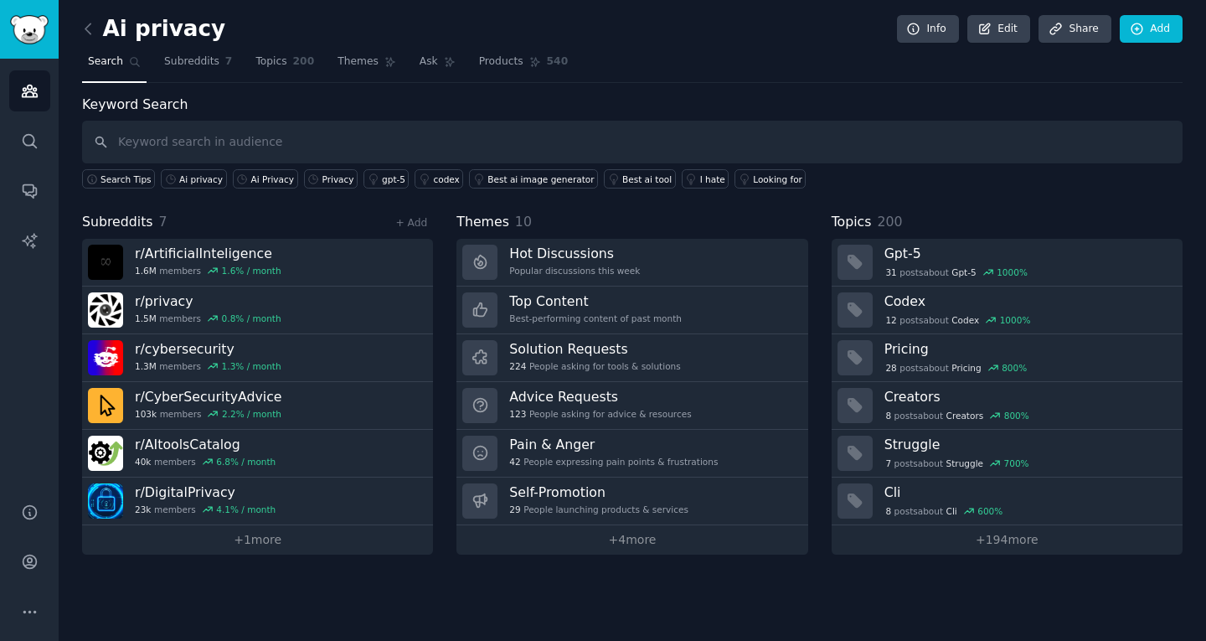
click at [673, 220] on div "Themes 10" at bounding box center [632, 222] width 351 height 21
click at [178, 68] on span "Subreddits" at bounding box center [191, 61] width 55 height 15
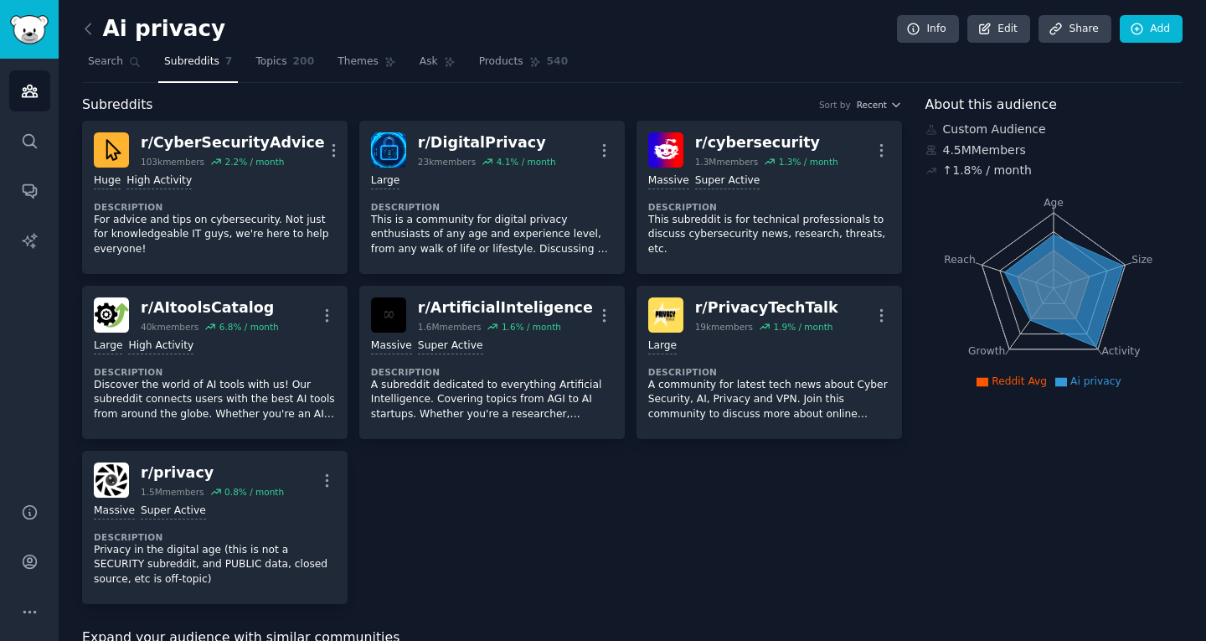
click at [1049, 234] on icon "Age Size Activity Growth Reach" at bounding box center [1054, 288] width 256 height 211
